Goal: Task Accomplishment & Management: Use online tool/utility

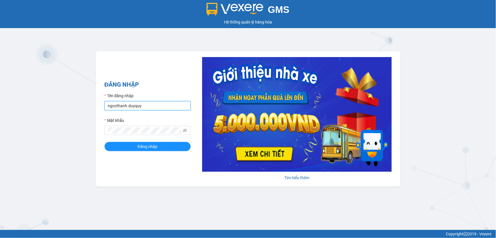
click at [143, 108] on input "ngocthanh.duyquy" at bounding box center [148, 105] width 86 height 9
type input "tranvantrieu.duyquy"
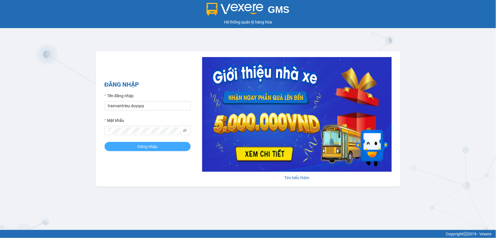
click at [156, 146] on span "Đăng nhập" at bounding box center [148, 147] width 20 height 6
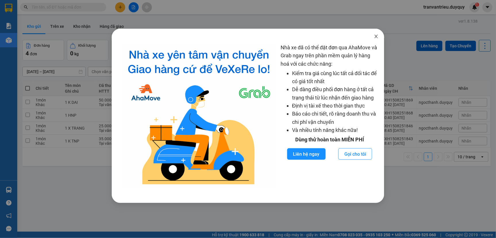
click at [377, 37] on icon "close" at bounding box center [376, 36] width 5 height 5
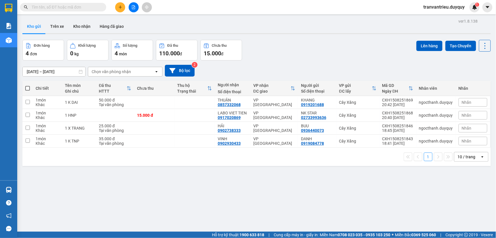
click at [27, 85] on th at bounding box center [27, 88] width 10 height 15
click at [28, 88] on span at bounding box center [27, 88] width 5 height 5
click at [28, 86] on input "checkbox" at bounding box center [28, 86] width 0 height 0
checkbox input "true"
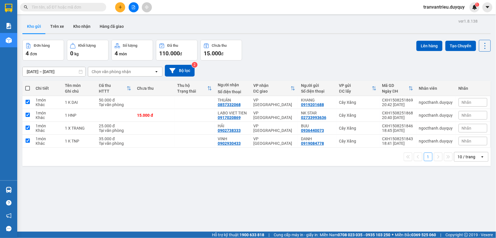
checkbox input "true"
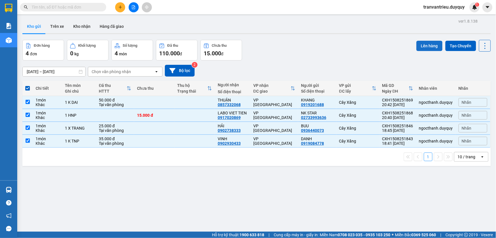
click at [426, 44] on button "Lên hàng" at bounding box center [430, 46] width 26 height 10
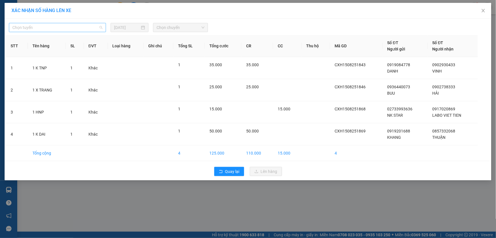
click at [39, 29] on span "Chọn tuyến" at bounding box center [57, 27] width 90 height 9
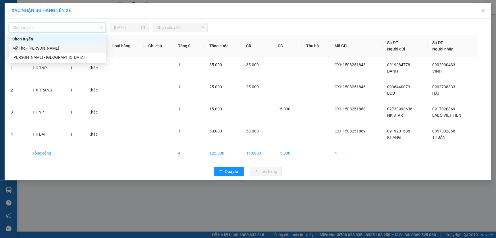
click at [39, 48] on div "Mỹ Tho - [PERSON_NAME]" at bounding box center [57, 48] width 91 height 6
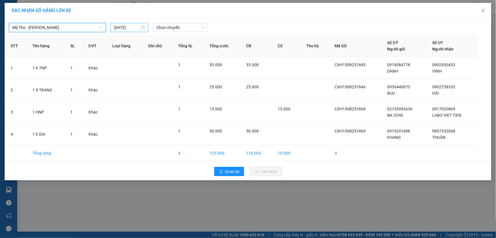
click at [138, 26] on input "[DATE]" at bounding box center [127, 27] width 26 height 6
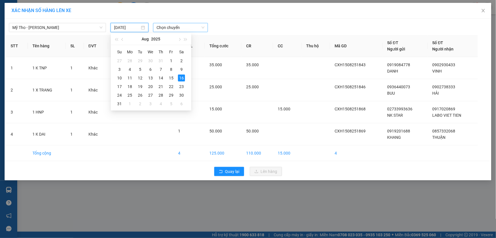
click at [185, 28] on span "Chọn chuyến" at bounding box center [181, 27] width 48 height 9
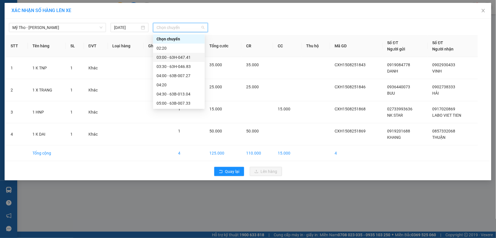
click at [188, 58] on div "03:00 - 63H-047.41" at bounding box center [179, 57] width 45 height 6
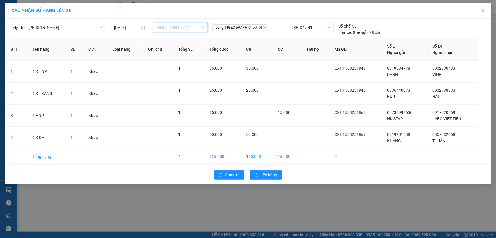
click at [197, 28] on span "03:00 - 63H-047.41" at bounding box center [181, 27] width 48 height 9
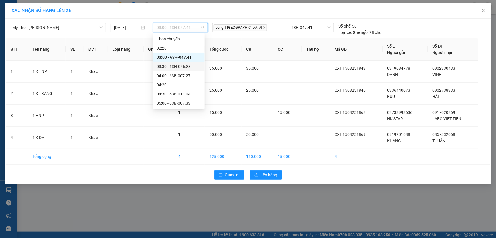
click at [175, 66] on div "03:30 - 63H-046.83" at bounding box center [179, 66] width 45 height 6
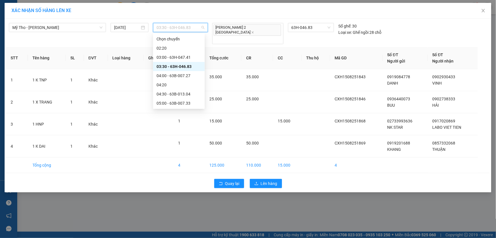
click at [199, 29] on span "03:30 - 63H-046.83" at bounding box center [181, 27] width 48 height 9
click at [171, 77] on div "04:00 - 63B-007.27" at bounding box center [179, 76] width 45 height 6
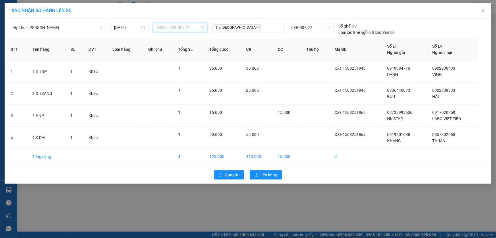
click at [194, 31] on span "04:00 - 63B-007.27" at bounding box center [181, 27] width 48 height 9
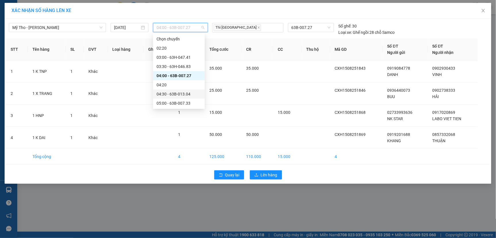
click at [167, 95] on div "04:30 - 63B-013.04" at bounding box center [179, 94] width 45 height 6
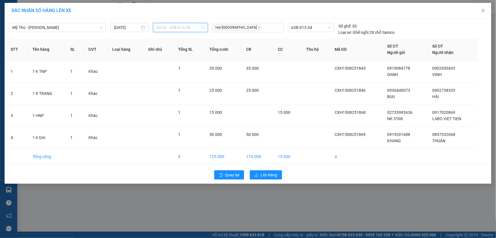
click at [194, 29] on span "04:30 - 63B-013.04" at bounding box center [181, 27] width 48 height 9
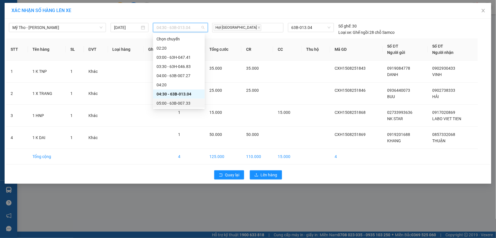
click at [175, 103] on div "05:00 - 63B-007.33" at bounding box center [179, 103] width 45 height 6
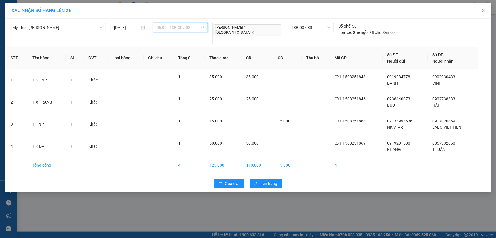
click at [195, 26] on span "05:00 - 63B-007.33" at bounding box center [181, 27] width 48 height 9
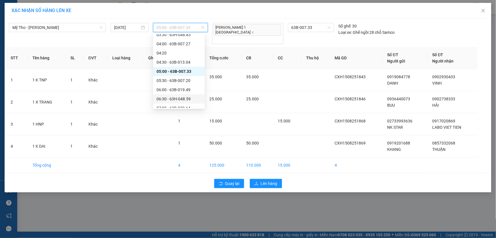
scroll to position [64, 0]
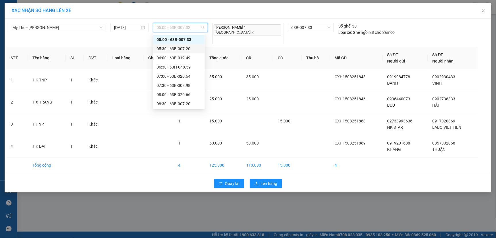
click at [178, 48] on div "05:30 - 63B-007.20" at bounding box center [179, 49] width 45 height 6
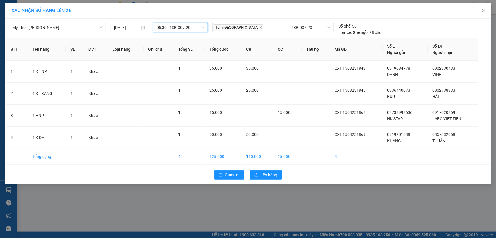
click at [192, 29] on span "05:30 - 63B-007.20" at bounding box center [181, 27] width 48 height 9
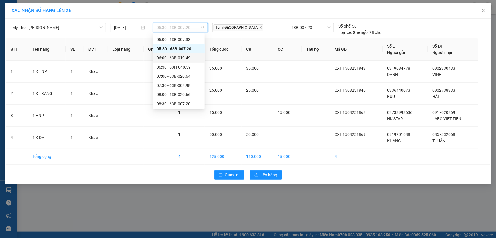
click at [175, 58] on div "06:00 - 63B-019.49" at bounding box center [179, 58] width 45 height 6
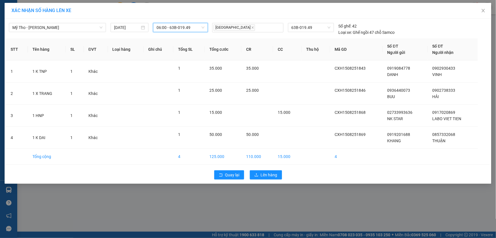
click at [199, 29] on span "06:00 - 63B-019.49" at bounding box center [181, 27] width 48 height 9
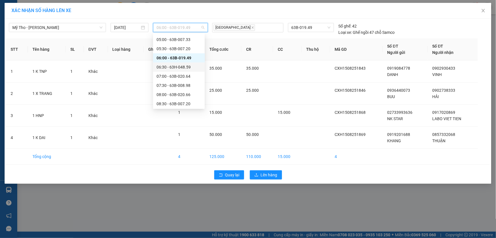
click at [176, 66] on div "06:30 - 63H-048.59" at bounding box center [179, 67] width 45 height 6
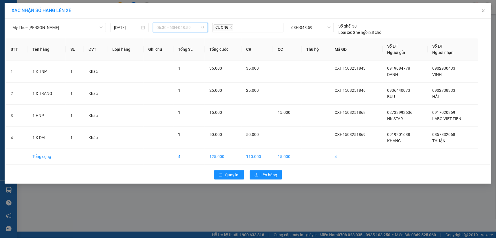
click at [197, 27] on span "06:30 - 63H-048.59" at bounding box center [181, 27] width 48 height 9
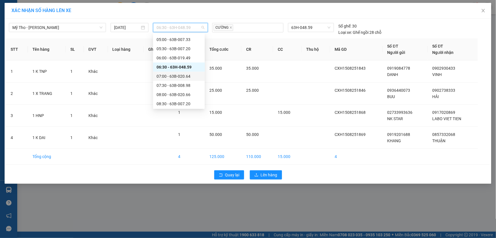
click at [177, 75] on div "07:00 - 63B-020.64" at bounding box center [179, 76] width 45 height 6
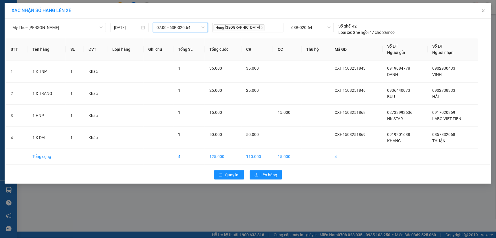
click at [193, 29] on span "07:00 - 63B-020.64" at bounding box center [181, 27] width 48 height 9
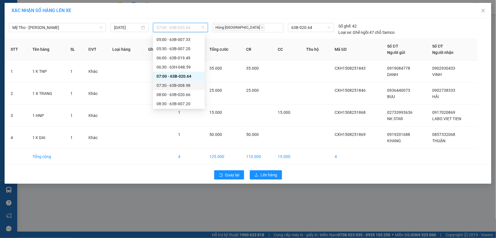
click at [173, 87] on div "07:30 - 63B-008.98" at bounding box center [179, 85] width 45 height 6
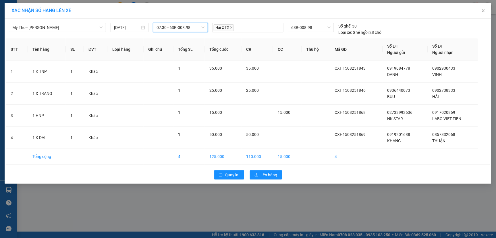
click at [196, 30] on span "07:30 - 63B-008.98" at bounding box center [181, 27] width 48 height 9
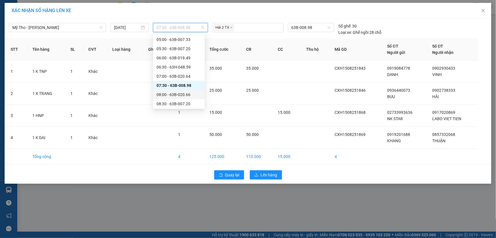
click at [175, 95] on div "08:00 - 63B-020.66" at bounding box center [179, 95] width 45 height 6
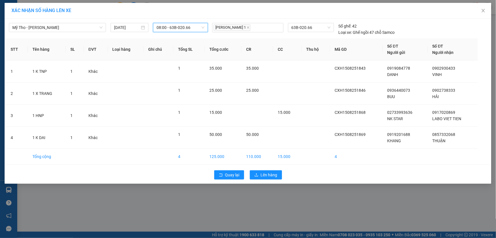
click at [203, 27] on span "08:00 - 63B-020.66" at bounding box center [181, 27] width 48 height 9
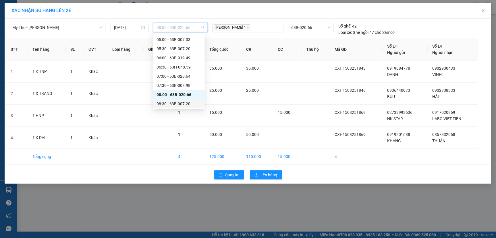
click at [170, 104] on div "08:30 - 63B-007.20" at bounding box center [179, 104] width 45 height 6
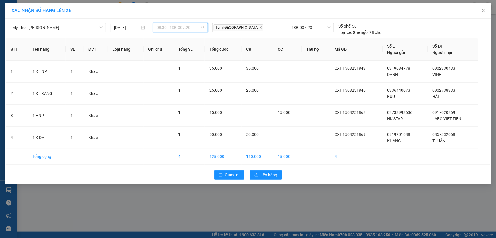
scroll to position [64, 0]
click at [201, 30] on span "08:30 - 63B-007.20" at bounding box center [181, 27] width 48 height 9
click at [483, 9] on icon "close" at bounding box center [483, 10] width 5 height 5
